Goal: Task Accomplishment & Management: Use online tool/utility

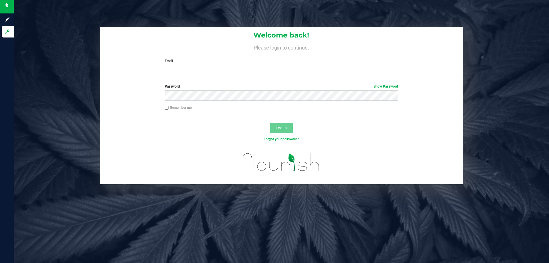
click at [202, 71] on input "Email" at bounding box center [281, 70] width 233 height 10
type input "[EMAIL_ADDRESS][DOMAIN_NAME]"
click at [270, 123] on button "Log In" at bounding box center [281, 128] width 23 height 10
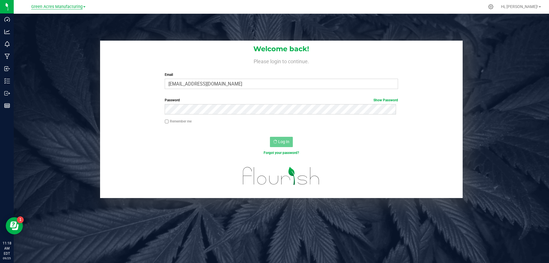
click at [56, 7] on span "Green Acres Manufacturing" at bounding box center [57, 6] width 52 height 5
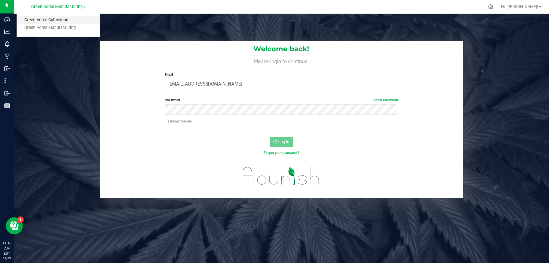
click at [50, 22] on link "Green Acres Cultivation" at bounding box center [59, 20] width 84 height 8
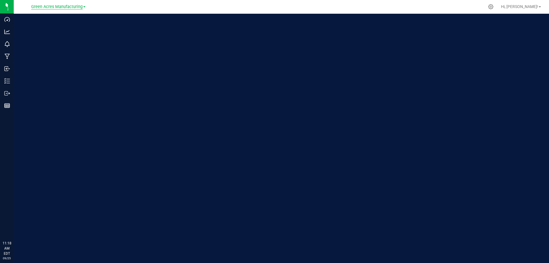
click at [61, 6] on span "Green Acres Manufacturing" at bounding box center [57, 6] width 52 height 5
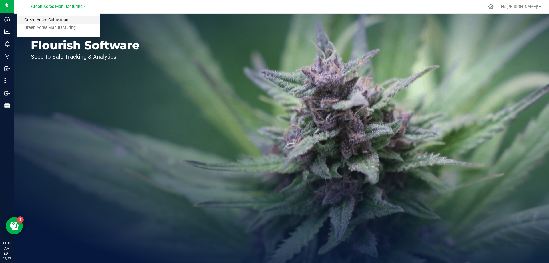
click at [62, 20] on link "Green Acres Cultivation" at bounding box center [59, 20] width 84 height 8
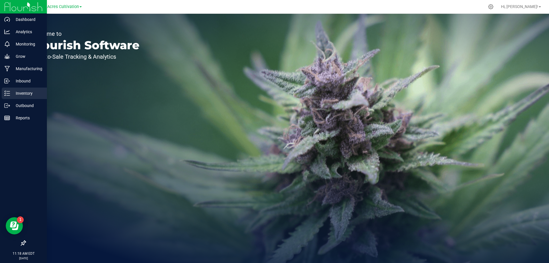
click at [28, 95] on p "Inventory" at bounding box center [27, 93] width 34 height 7
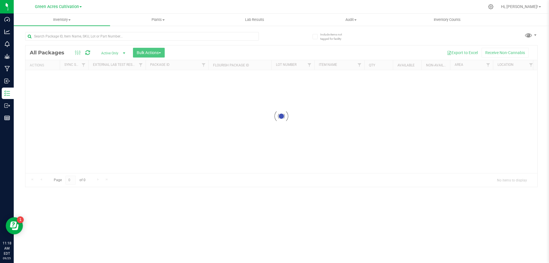
click at [146, 52] on div at bounding box center [281, 115] width 512 height 141
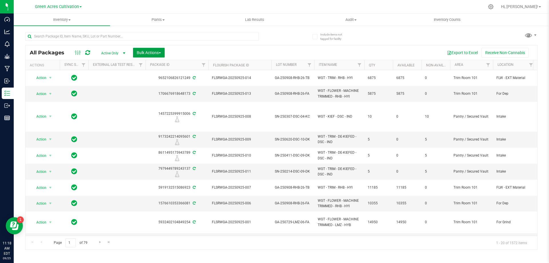
click at [145, 53] on span "Bulk Actions" at bounding box center [149, 52] width 24 height 5
click at [152, 107] on span "Locate packages" at bounding box center [150, 107] width 29 height 5
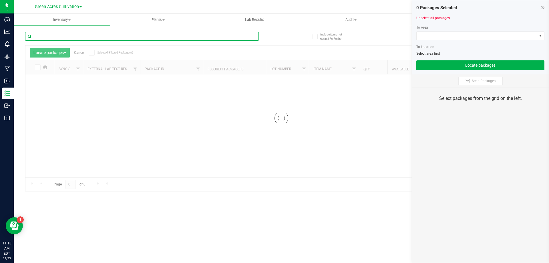
click at [127, 37] on input "text" at bounding box center [142, 36] width 234 height 9
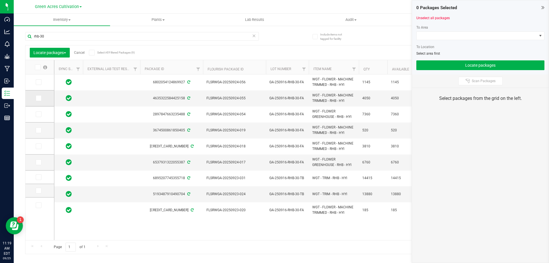
click at [39, 98] on icon at bounding box center [38, 98] width 4 height 0
click at [0, 0] on input "checkbox" at bounding box center [0, 0] width 0 height 0
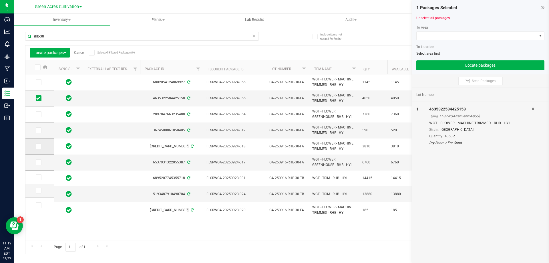
click at [41, 149] on label at bounding box center [40, 146] width 8 height 6
click at [0, 0] on input "checkbox" at bounding box center [0, 0] width 0 height 0
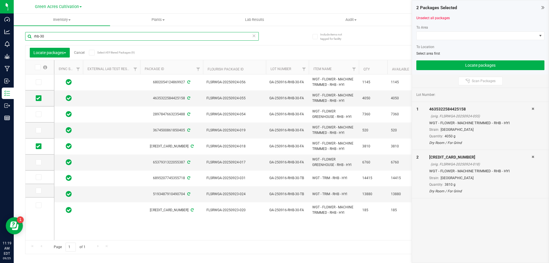
click at [82, 40] on input "rhb-30" at bounding box center [142, 36] width 234 height 9
type input "0"
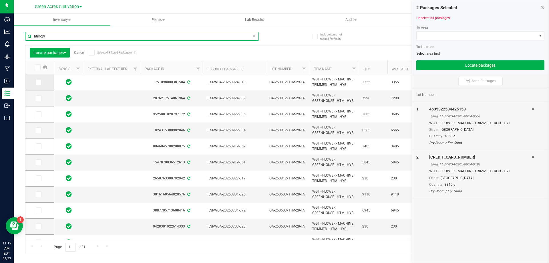
type input "htm-29"
click at [39, 82] on icon at bounding box center [38, 82] width 4 height 0
click at [0, 0] on input "checkbox" at bounding box center [0, 0] width 0 height 0
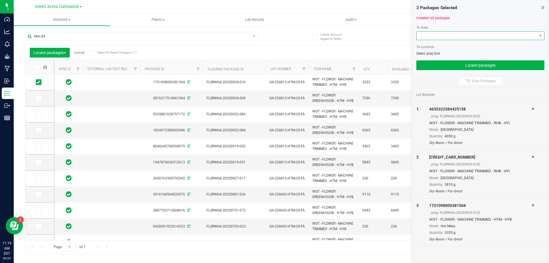
click at [459, 36] on span at bounding box center [477, 36] width 120 height 8
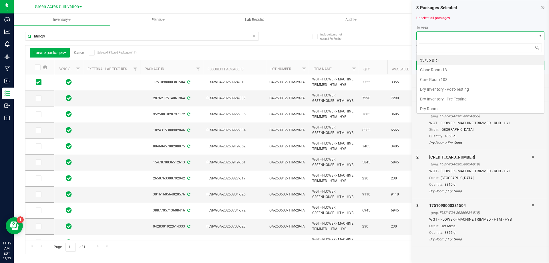
scroll to position [9, 128]
type input "trim"
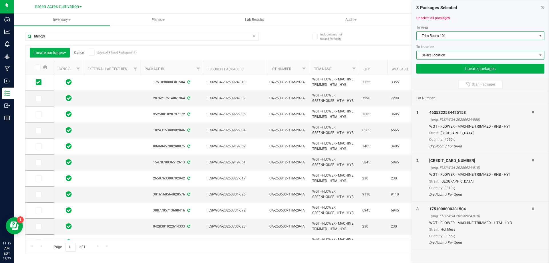
click at [455, 54] on span "Select Location" at bounding box center [477, 55] width 120 height 8
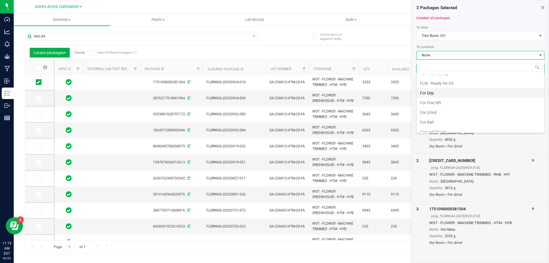
scroll to position [114, 0]
click at [462, 82] on li "For Grind" at bounding box center [481, 82] width 128 height 10
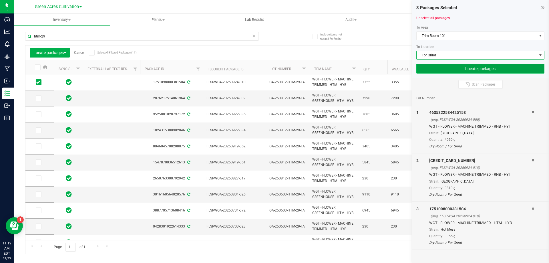
click at [468, 70] on button "Locate packages" at bounding box center [481, 69] width 128 height 10
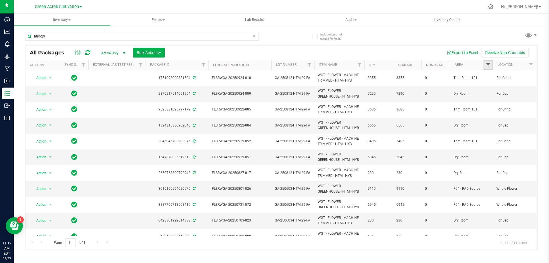
click at [487, 64] on span "Filter" at bounding box center [488, 65] width 5 height 5
type input "tr"
click at [493, 131] on input "Trim Room 101" at bounding box center [491, 130] width 4 height 4
checkbox input "true"
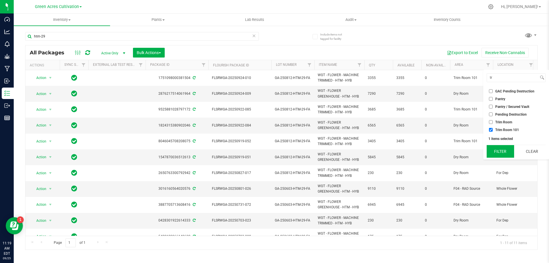
click at [494, 149] on button "Filter" at bounding box center [500, 151] width 27 height 13
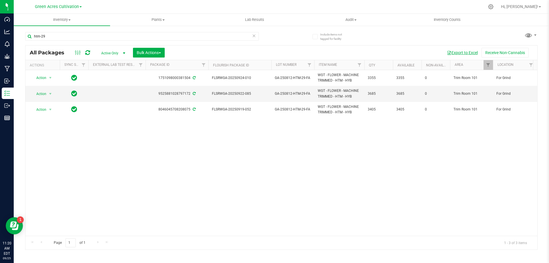
click at [455, 54] on button "Export to Excel" at bounding box center [462, 53] width 38 height 10
click at [255, 37] on icon at bounding box center [254, 35] width 4 height 7
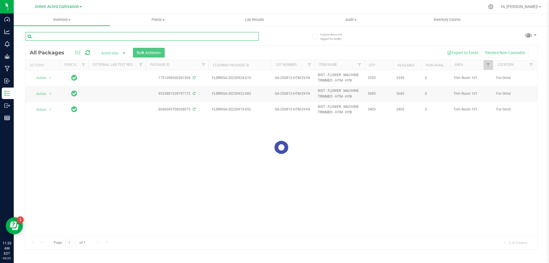
click at [242, 35] on input "text" at bounding box center [142, 36] width 234 height 9
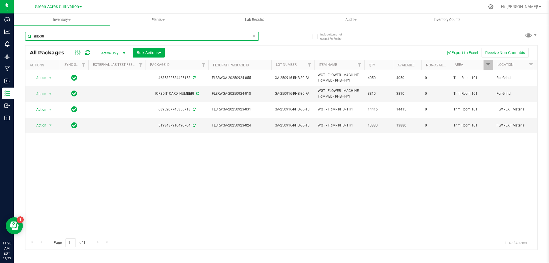
click at [201, 38] on input "rhb-30" at bounding box center [142, 36] width 234 height 9
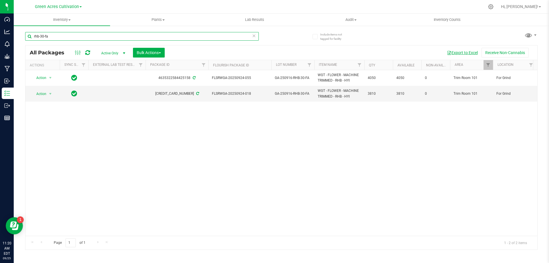
type input "rhb-30-fa"
click at [452, 49] on button "Export to Excel" at bounding box center [462, 53] width 38 height 10
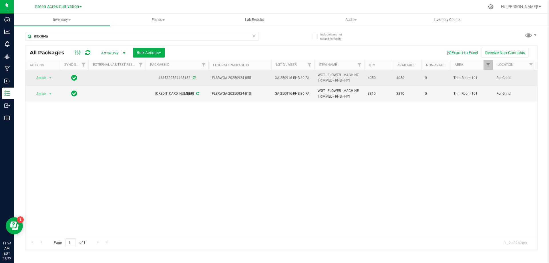
drag, startPoint x: 213, startPoint y: 78, endPoint x: 253, endPoint y: 76, distance: 39.8
click at [253, 76] on span "FLSRWGA-20250924-055" at bounding box center [240, 77] width 56 height 5
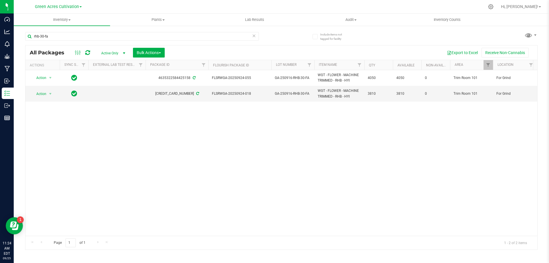
click at [228, 125] on div "Action Action Adjust qty Create package Edit attributes Global inventory Locate…" at bounding box center [281, 153] width 512 height 166
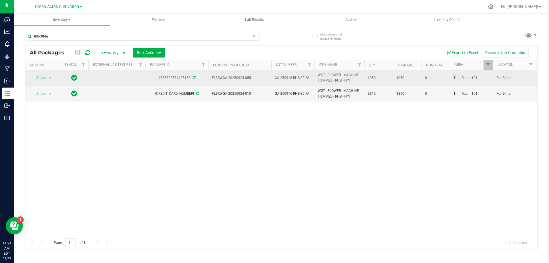
drag, startPoint x: 213, startPoint y: 77, endPoint x: 252, endPoint y: 76, distance: 39.2
click at [252, 76] on td "FLSRWGA-20250924-055" at bounding box center [240, 78] width 63 height 16
drag, startPoint x: 454, startPoint y: 79, endPoint x: 478, endPoint y: 76, distance: 24.5
click at [478, 76] on span "Trim Room 101" at bounding box center [472, 77] width 36 height 5
click at [43, 77] on span "Action" at bounding box center [38, 78] width 15 height 8
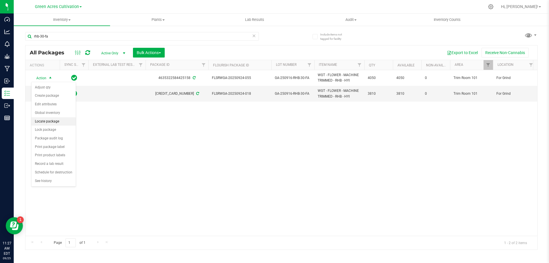
click at [60, 123] on li "Locate package" at bounding box center [53, 121] width 44 height 9
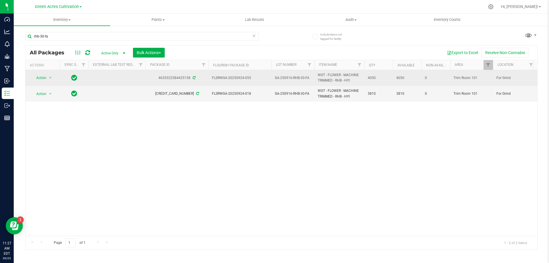
click at [479, 77] on span "Trim Room 101" at bounding box center [472, 77] width 36 height 5
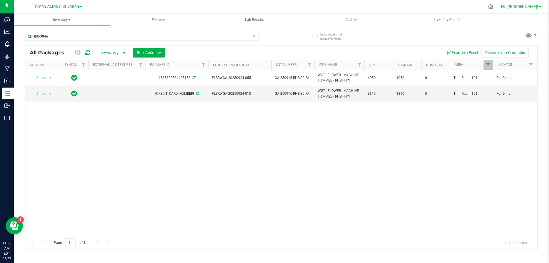
click at [524, 5] on span "Hi, [PERSON_NAME]!" at bounding box center [519, 6] width 37 height 5
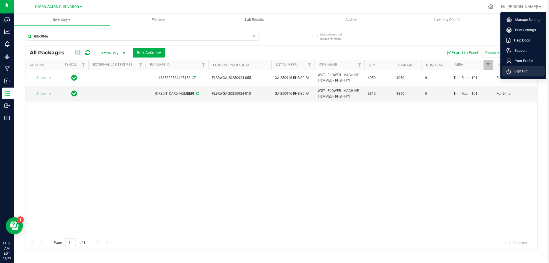
click at [512, 70] on span "Sign Out" at bounding box center [519, 71] width 17 height 6
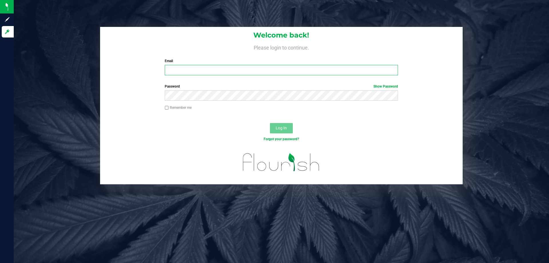
click at [268, 74] on input "Email" at bounding box center [281, 70] width 233 height 10
type input "[EMAIL_ADDRESS][DOMAIN_NAME]"
click at [270, 123] on button "Log In" at bounding box center [281, 128] width 23 height 10
